Goal: Find specific page/section: Find specific page/section

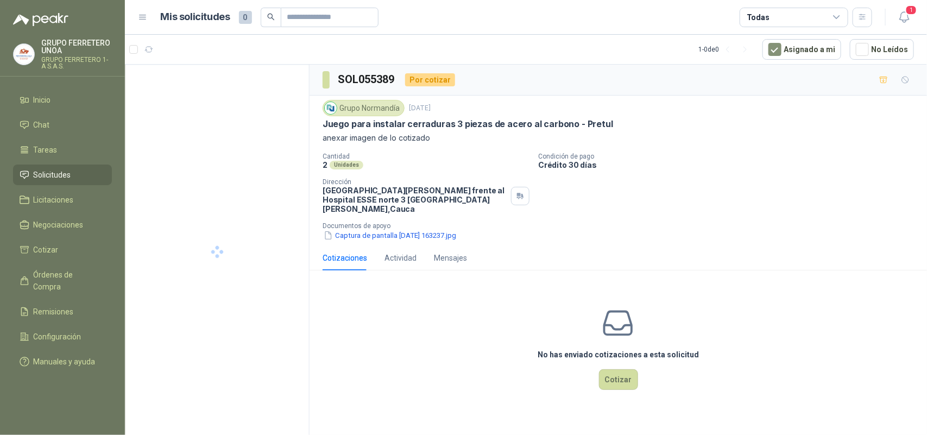
click at [47, 175] on span "Solicitudes" at bounding box center [52, 175] width 37 height 12
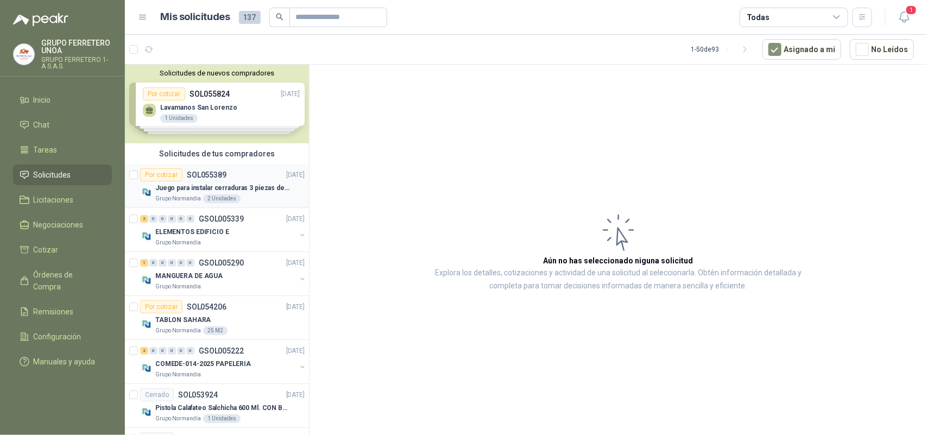
click at [248, 185] on p "Juego para instalar cerraduras 3 piezas de acero al carbono - Pretul" at bounding box center [222, 188] width 135 height 10
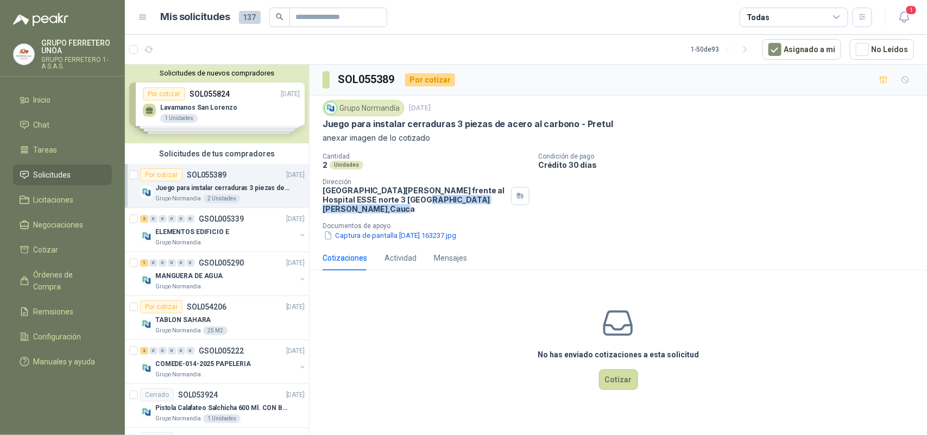
drag, startPoint x: 348, startPoint y: 198, endPoint x: 404, endPoint y: 203, distance: 55.6
click at [404, 203] on p "[GEOGRAPHIC_DATA][PERSON_NAME] frente al Hospital ESSE norte [GEOGRAPHIC_DATA][…" at bounding box center [415, 200] width 184 height 28
click at [197, 231] on p "ELEMENTOS EDIFICIO E" at bounding box center [192, 232] width 74 height 10
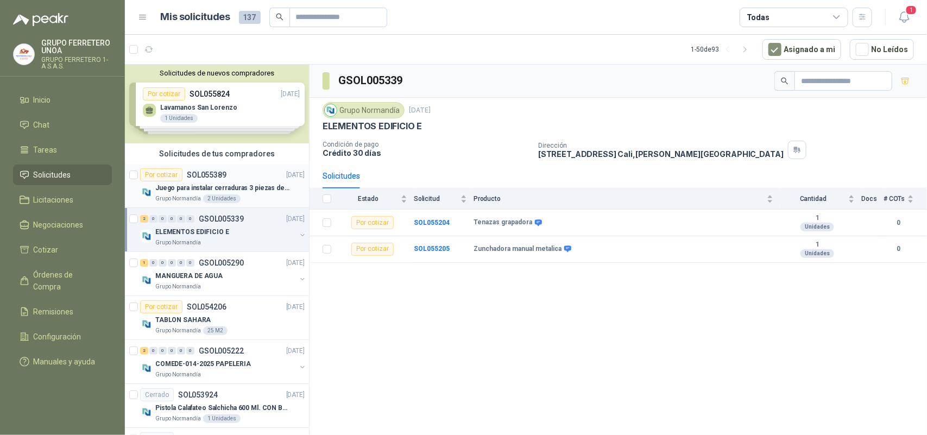
click at [250, 183] on p "Juego para instalar cerraduras 3 piezas de acero al carbono - Pretul" at bounding box center [222, 188] width 135 height 10
